Goal: Task Accomplishment & Management: Use online tool/utility

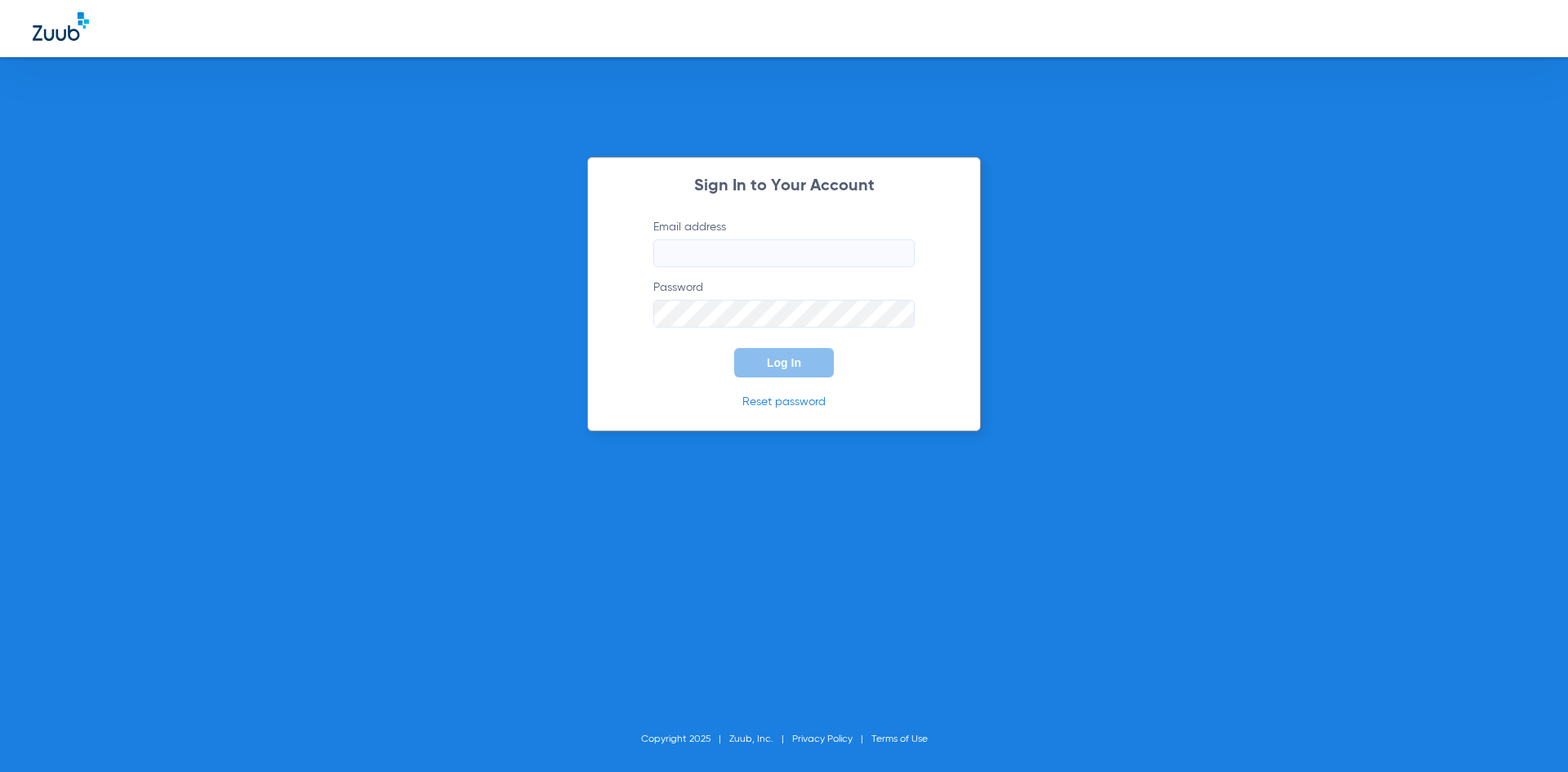
type input "[EMAIL_ADDRESS][DOMAIN_NAME]"
click at [783, 368] on span "Log In" at bounding box center [784, 362] width 34 height 13
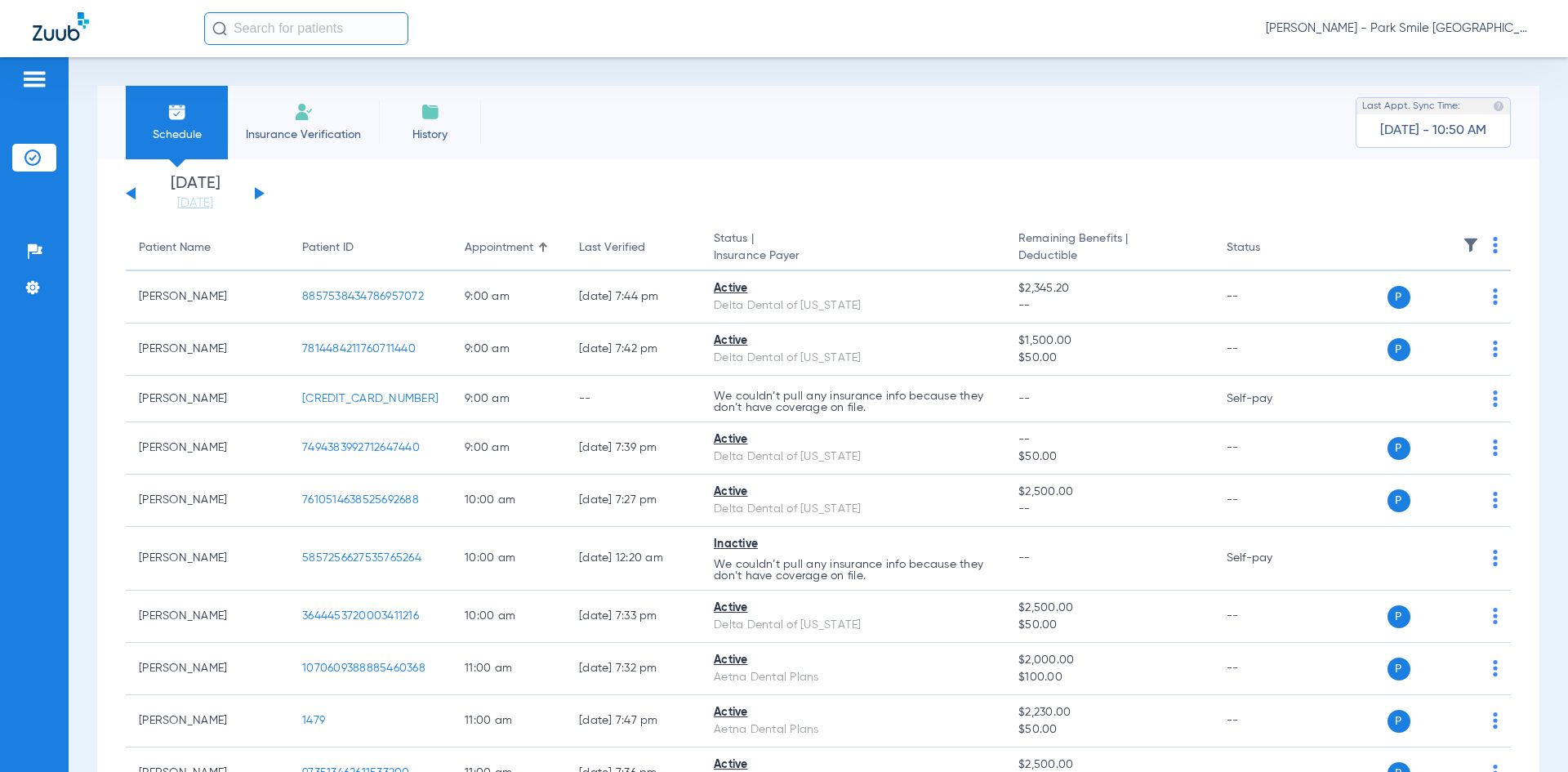
click at [257, 191] on button at bounding box center [259, 193] width 10 height 12
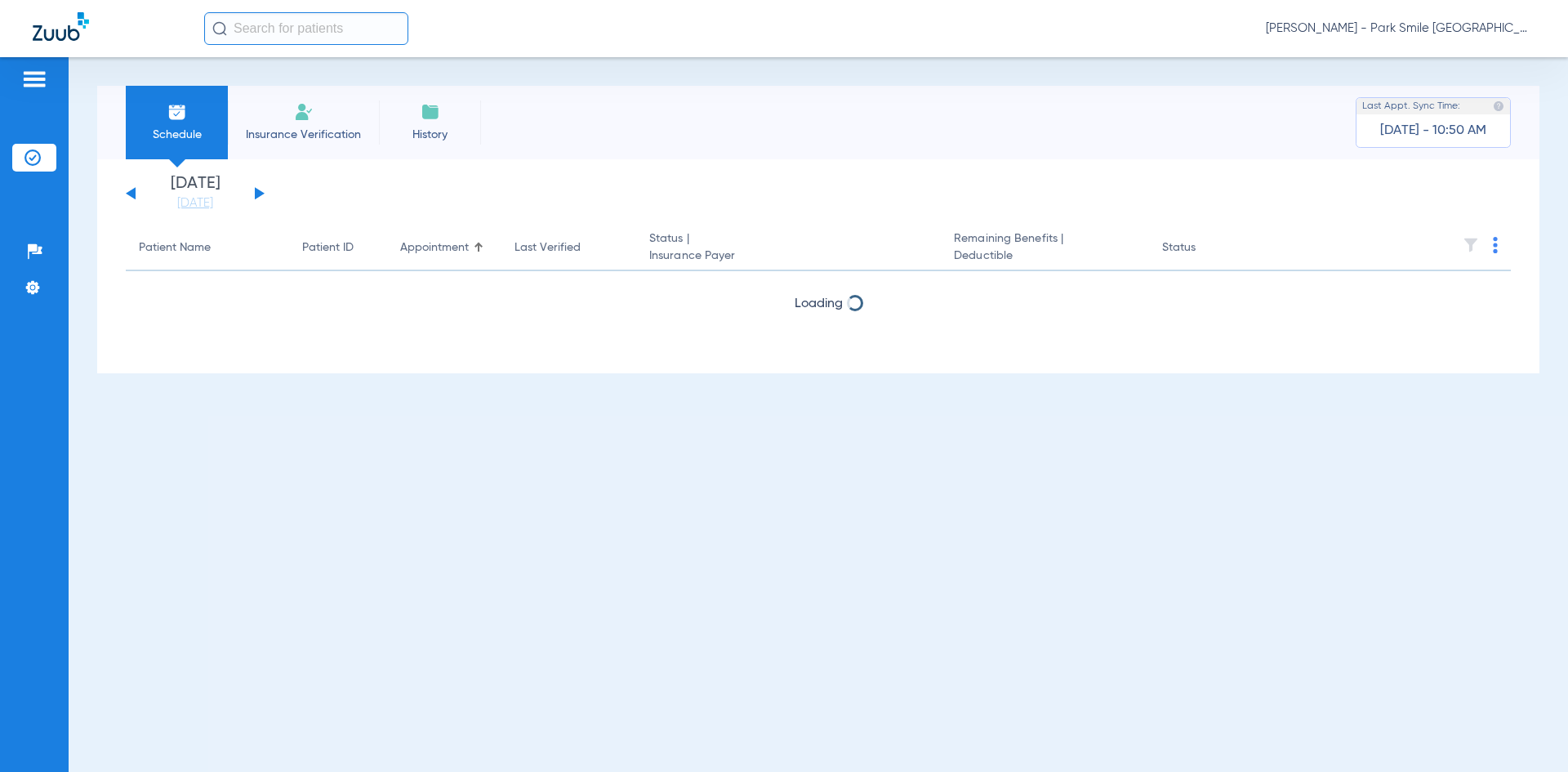
click at [256, 192] on button at bounding box center [259, 193] width 10 height 12
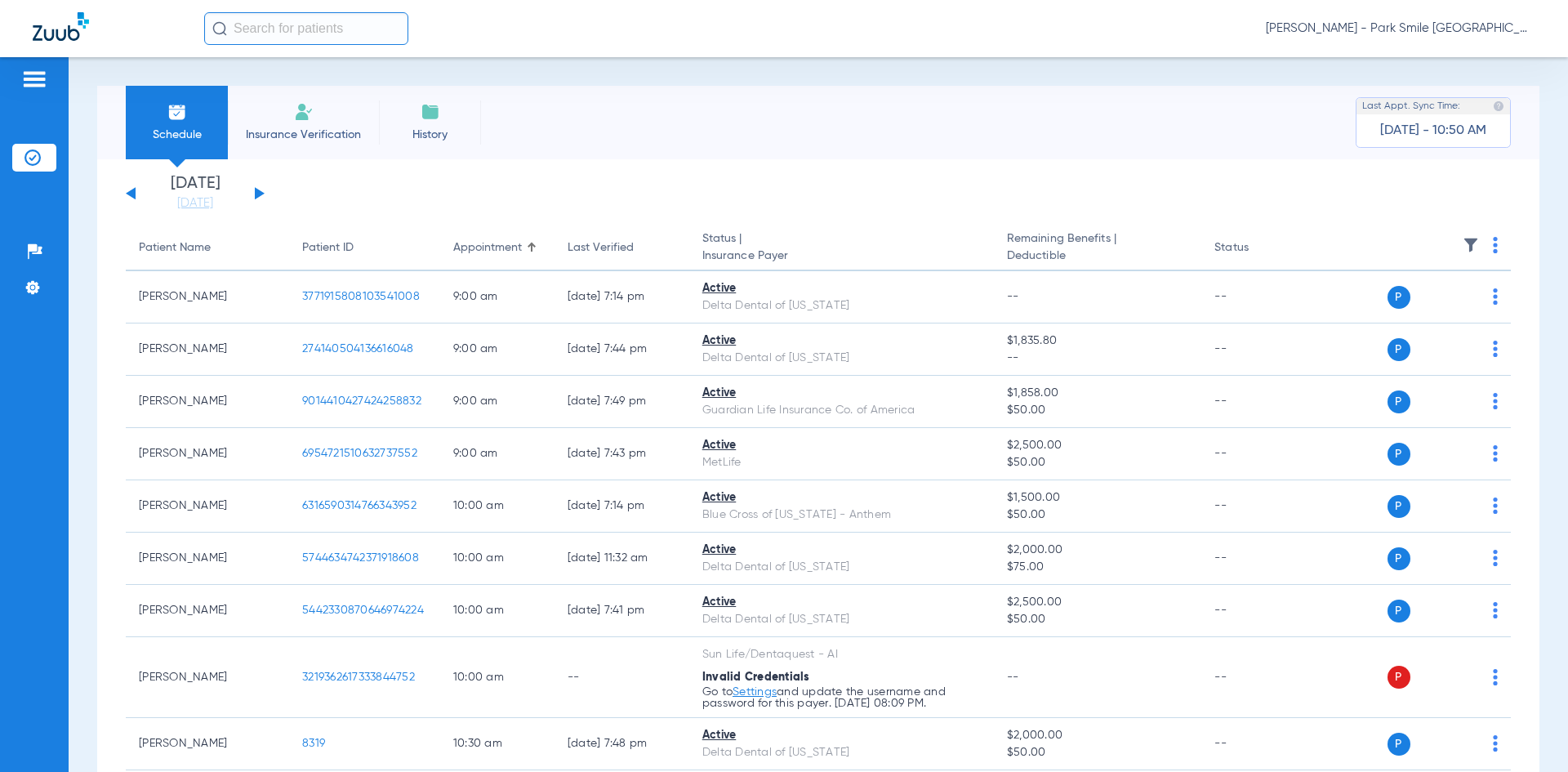
click at [256, 192] on button at bounding box center [259, 193] width 10 height 12
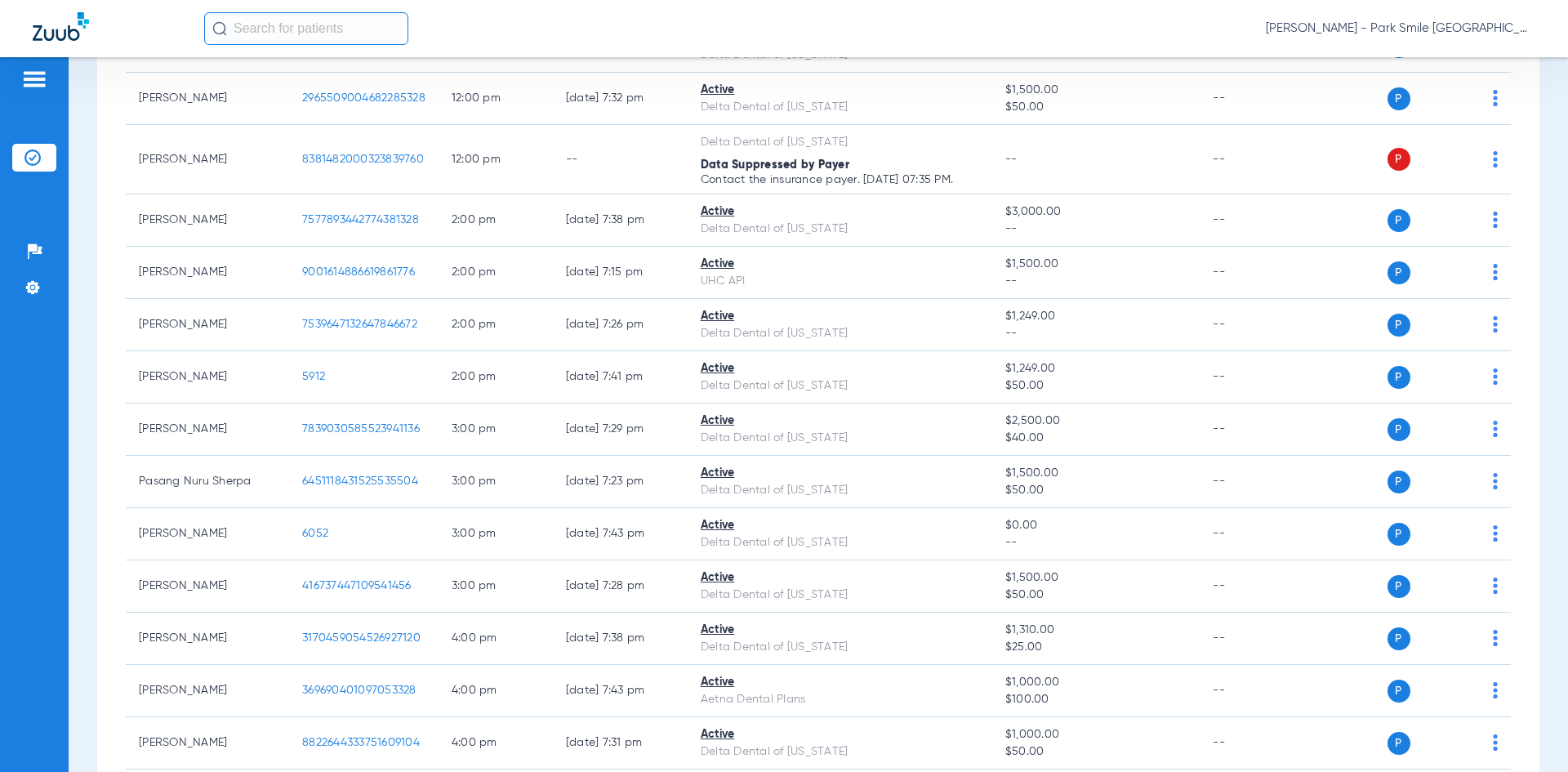
scroll to position [979, 0]
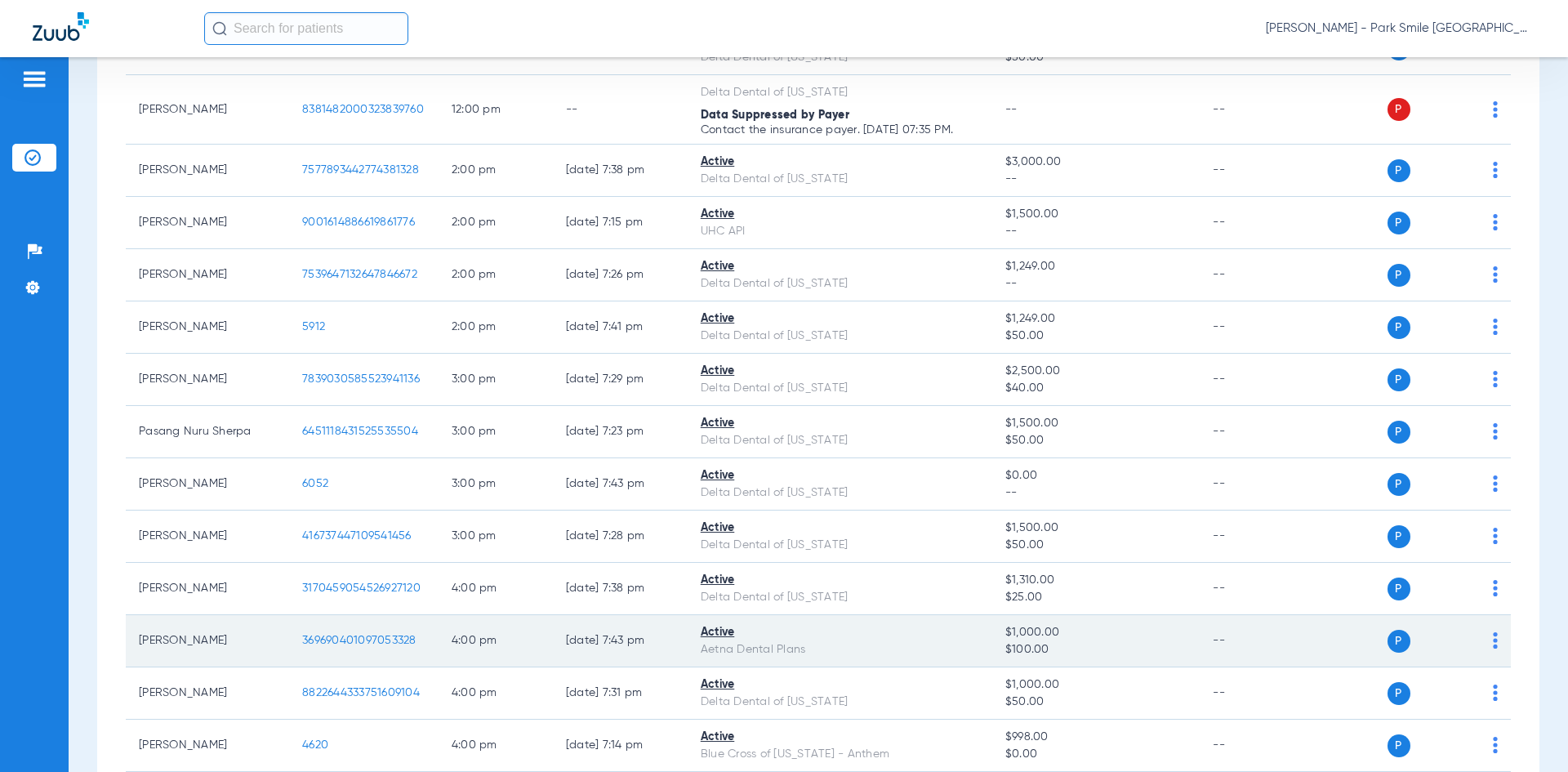
click at [1493, 637] on img at bounding box center [1495, 640] width 5 height 17
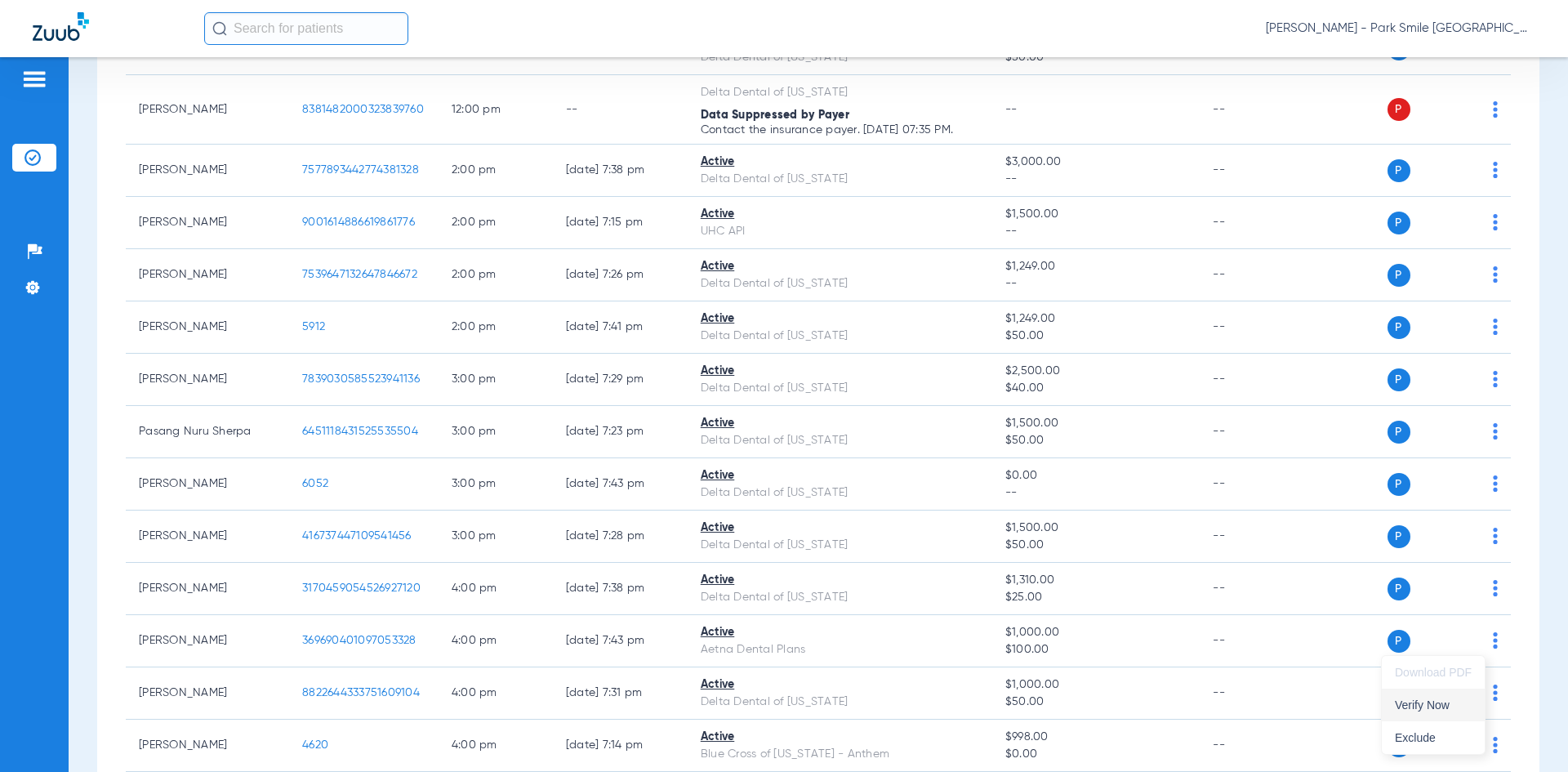
click at [1434, 705] on span "Verify Now" at bounding box center [1433, 705] width 77 height 11
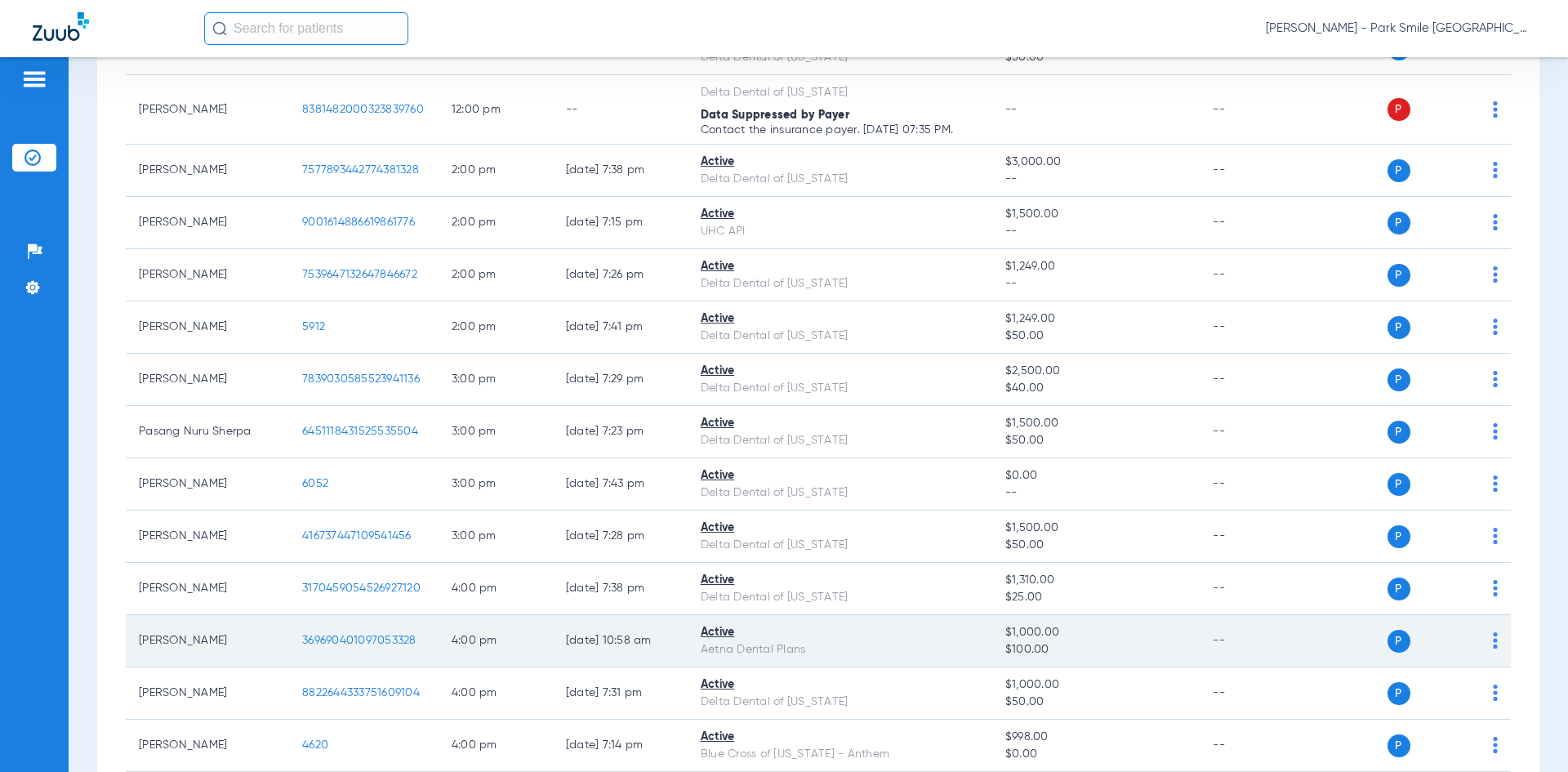
click at [1493, 644] on img at bounding box center [1495, 640] width 5 height 17
